Goal: Find specific page/section: Find specific page/section

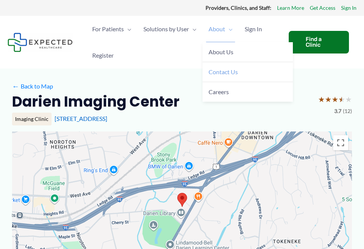
click at [225, 76] on link "Contact Us" at bounding box center [247, 72] width 90 height 20
click at [278, 98] on div "Darien Imaging Center ★ ★ ★ ★ ★ 3.7 (12)" at bounding box center [182, 104] width 340 height 24
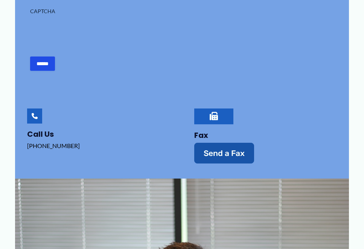
scroll to position [380, 0]
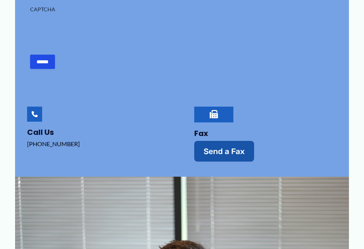
click at [210, 118] on div at bounding box center [214, 116] width 36 height 12
click at [210, 114] on icon at bounding box center [214, 114] width 8 height 8
click at [202, 113] on div at bounding box center [214, 116] width 36 height 12
click at [206, 113] on div at bounding box center [214, 116] width 36 height 12
click at [204, 134] on h4 "Fax" at bounding box center [264, 133] width 140 height 9
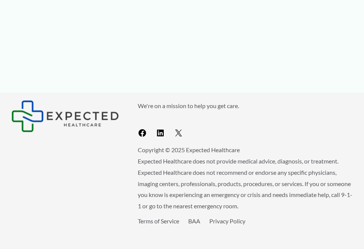
scroll to position [823, 0]
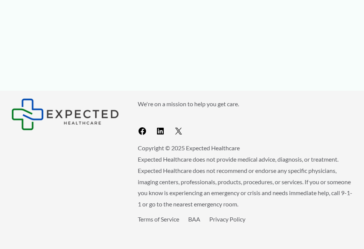
click at [55, 169] on div "We're on a mission to help you get care. Facebook LinkedIn X Copyright © 2025 E…" at bounding box center [181, 169] width 341 height 143
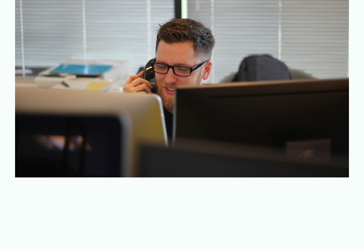
scroll to position [301, 0]
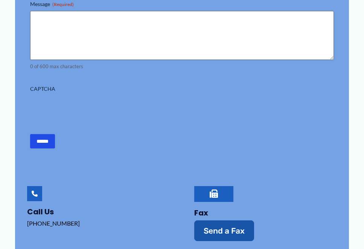
click at [276, 127] on form "Name (Required) First Last Email (Required) Phone Message (Required) 0 of 600 m…" at bounding box center [182, 29] width 304 height 237
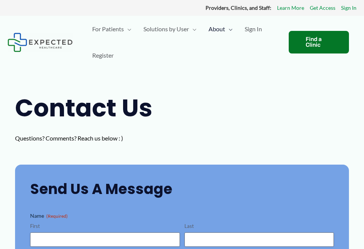
click at [295, 115] on h1 "Contact Us" at bounding box center [159, 108] width 289 height 34
